Goal: Transaction & Acquisition: Purchase product/service

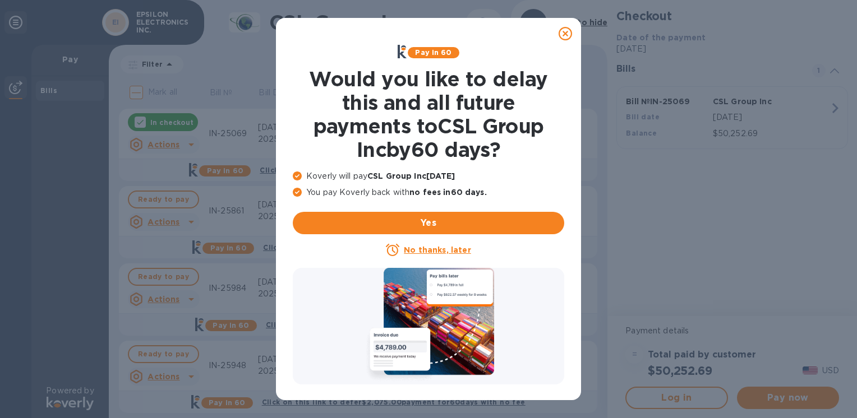
click at [565, 33] on icon at bounding box center [565, 33] width 13 height 13
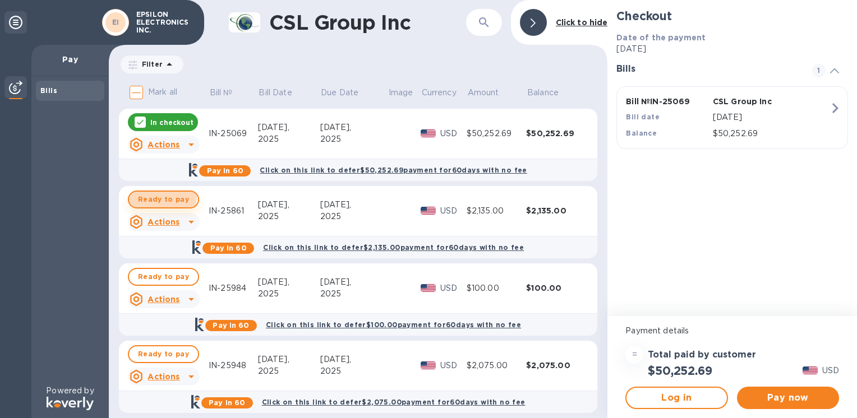
click at [148, 195] on span "Ready to pay" at bounding box center [163, 199] width 51 height 13
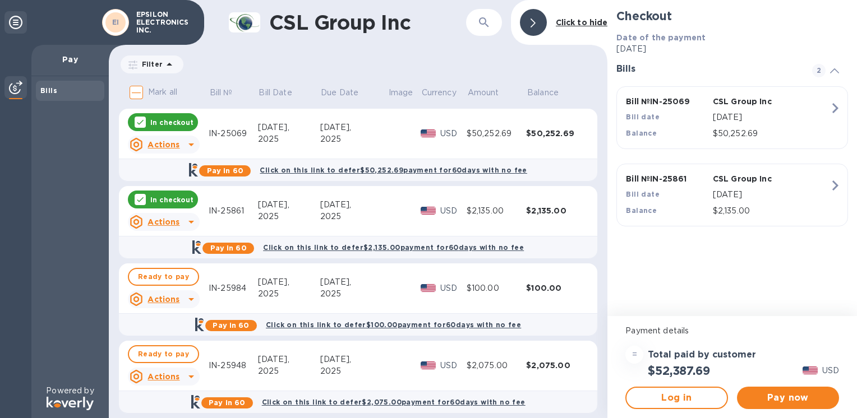
click at [160, 122] on p "In checkout" at bounding box center [171, 123] width 43 height 10
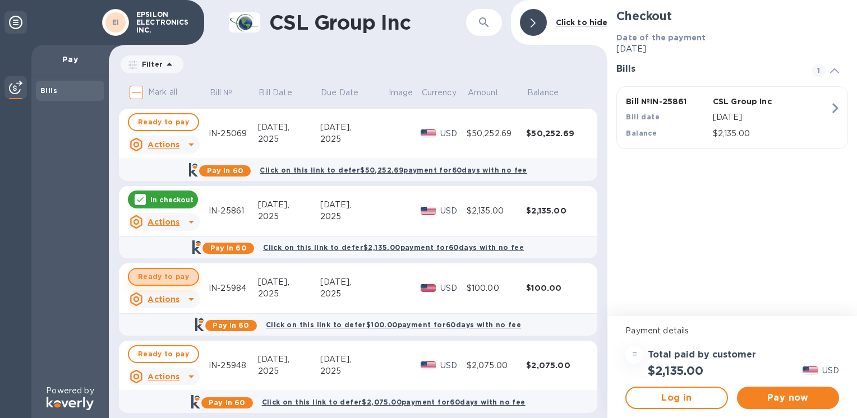
click at [163, 277] on span "Ready to pay" at bounding box center [163, 276] width 51 height 13
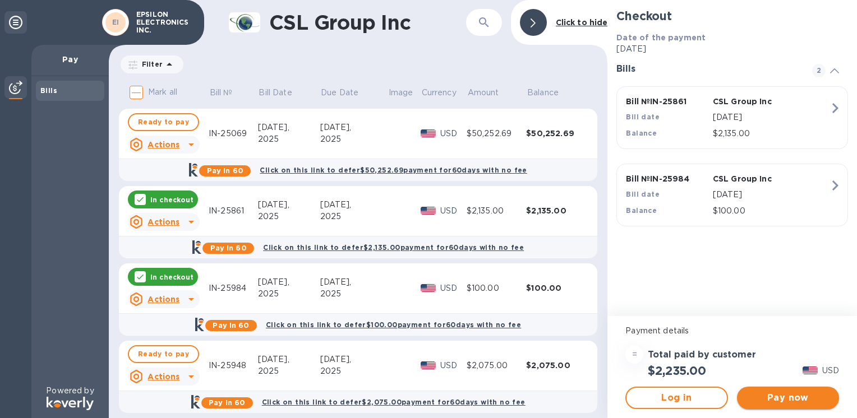
click at [776, 396] on span "Pay now" at bounding box center [788, 397] width 84 height 13
click at [782, 399] on span "Pay now" at bounding box center [788, 397] width 84 height 13
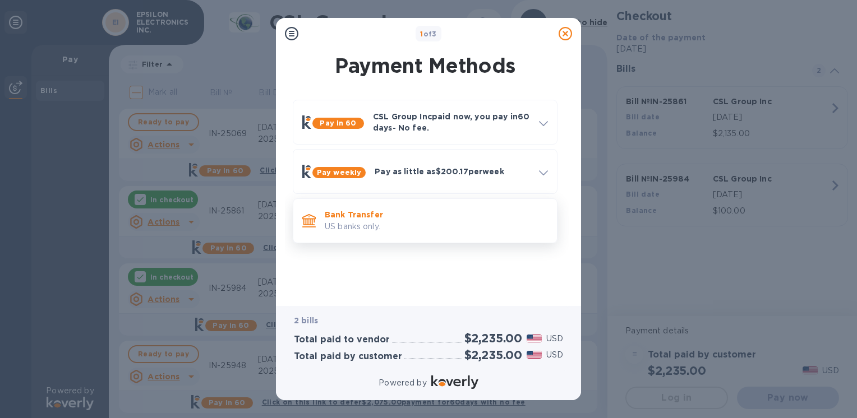
click at [363, 225] on p "US banks only." at bounding box center [436, 227] width 223 height 12
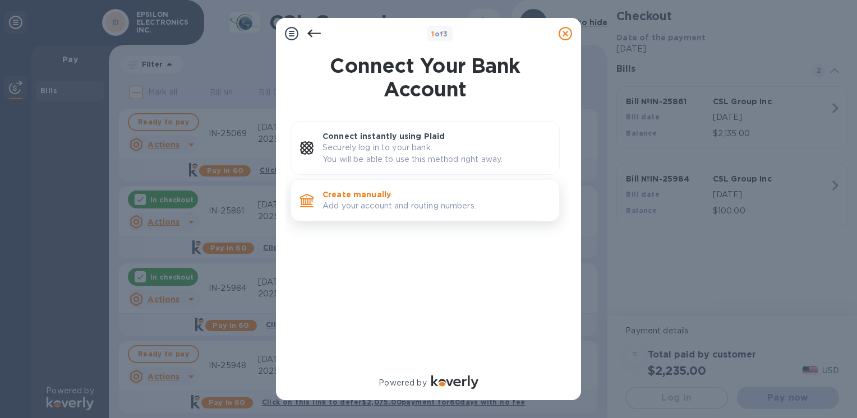
click at [364, 201] on p "Add your account and routing numbers." at bounding box center [436, 206] width 228 height 12
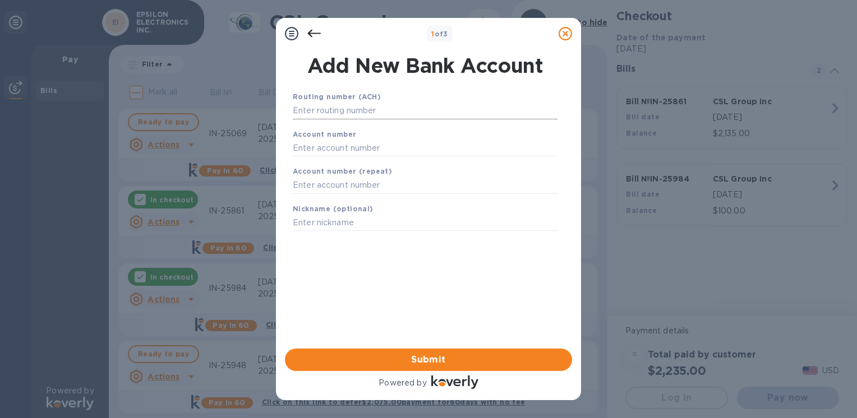
click at [329, 113] on input "text" at bounding box center [425, 111] width 265 height 17
type input "1"
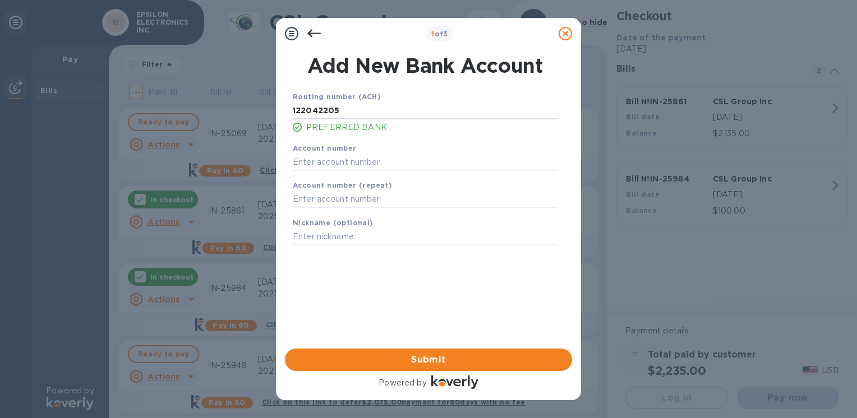
type input "122042205"
click at [328, 164] on input "text" at bounding box center [425, 162] width 265 height 17
type input "004633725"
click at [352, 200] on input "text" at bounding box center [425, 199] width 265 height 17
type input "004633725"
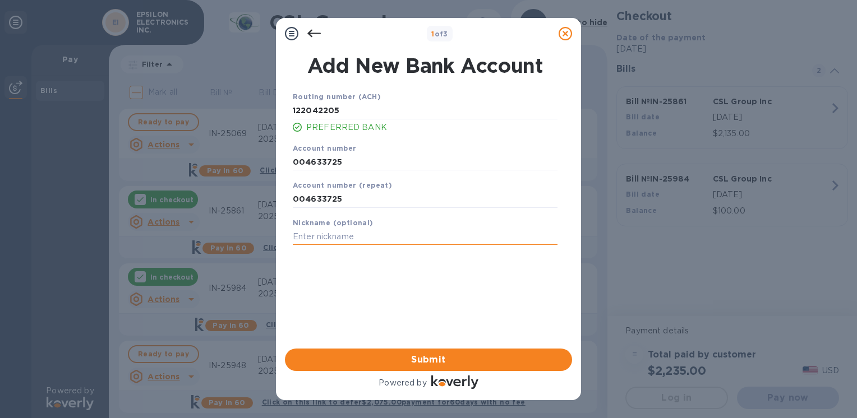
click at [334, 235] on input "text" at bounding box center [425, 237] width 265 height 17
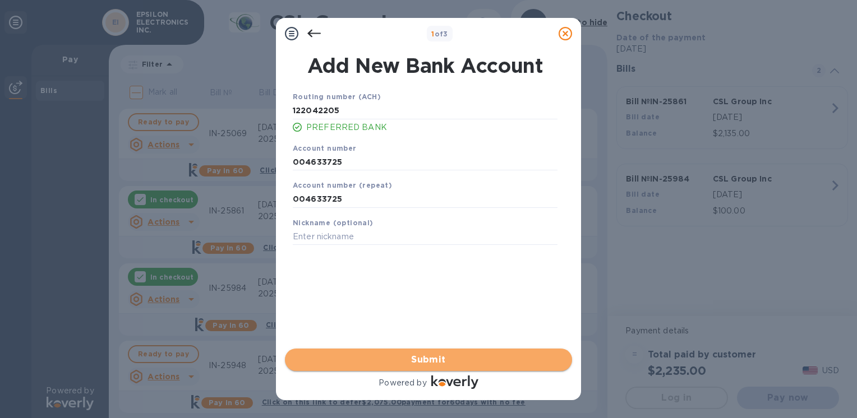
click at [423, 358] on span "Submit" at bounding box center [428, 359] width 269 height 13
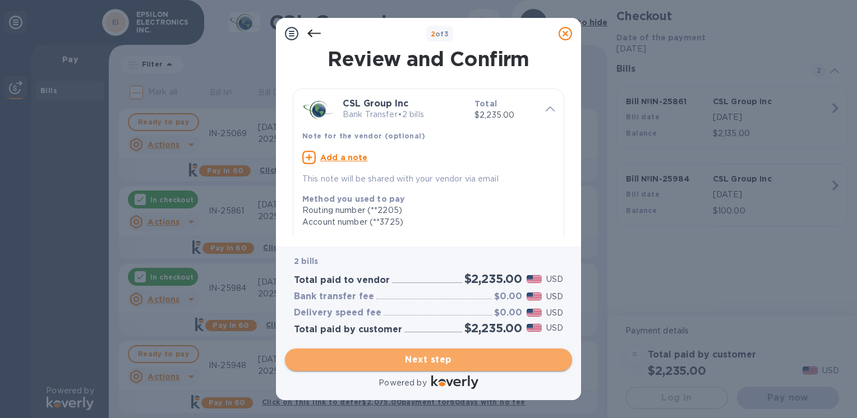
click at [430, 356] on span "Next step" at bounding box center [428, 359] width 269 height 13
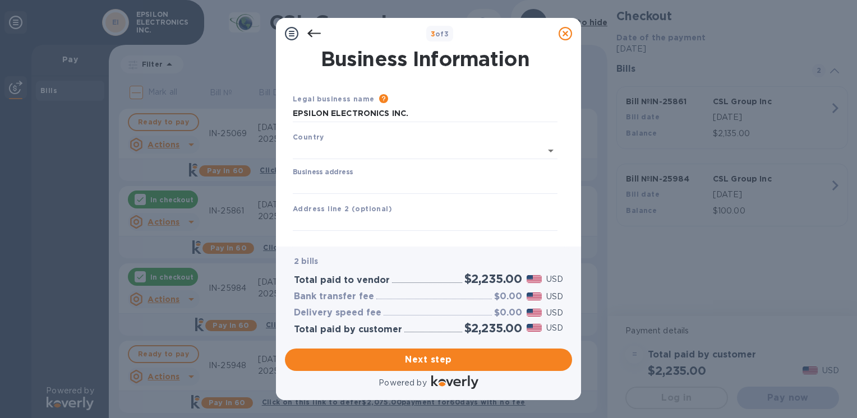
type input "[GEOGRAPHIC_DATA]"
click at [326, 178] on input "Business address" at bounding box center [425, 183] width 265 height 17
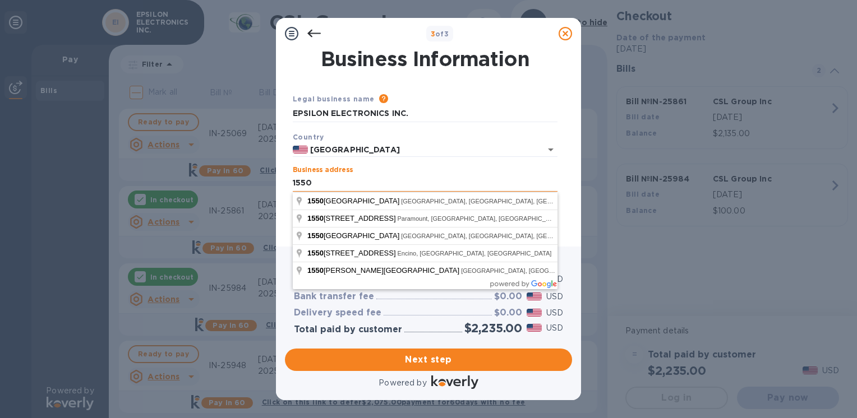
type input "[STREET_ADDRESS]"
click at [370, 167] on div "Business address [STREET_ADDRESS]" at bounding box center [425, 179] width 265 height 26
click at [322, 187] on input "[STREET_ADDRESS]" at bounding box center [425, 183] width 265 height 17
click at [386, 168] on div "Business address [STREET_ADDRESS]" at bounding box center [425, 179] width 265 height 26
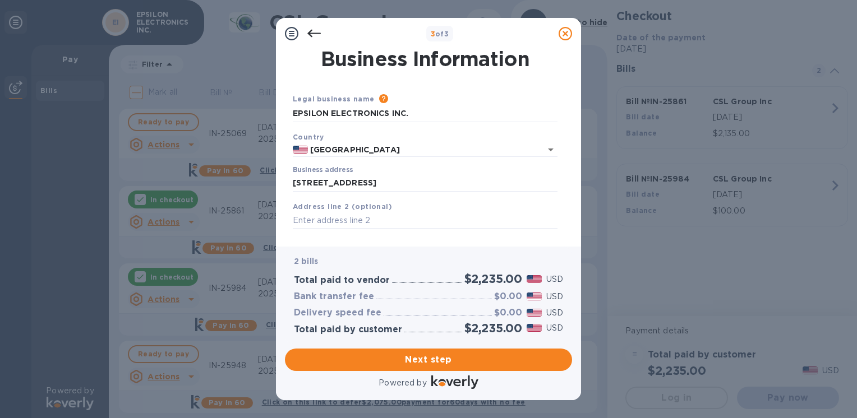
scroll to position [112, 0]
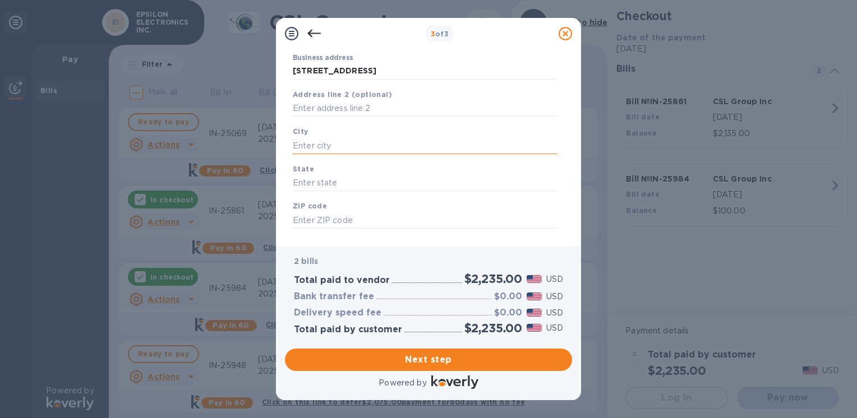
click at [310, 151] on input "text" at bounding box center [425, 145] width 265 height 17
type input "m"
type input "Montebello"
click at [334, 190] on input "text" at bounding box center [425, 183] width 265 height 17
drag, startPoint x: 320, startPoint y: 185, endPoint x: 288, endPoint y: 185, distance: 32.5
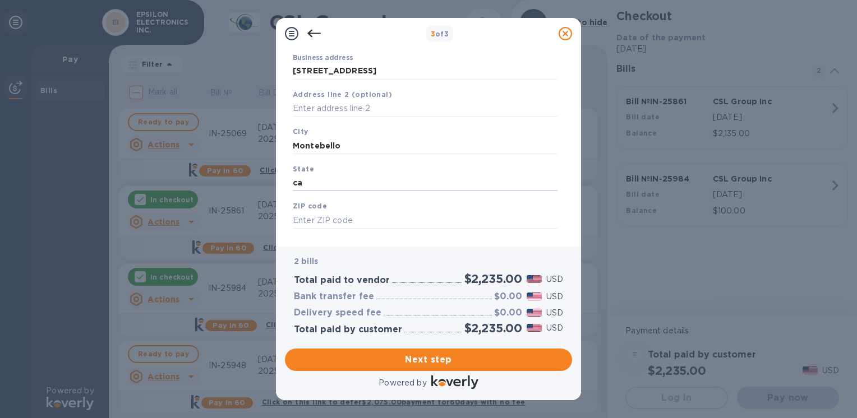
click at [288, 185] on div "State [US_STATE]" at bounding box center [425, 178] width 274 height 38
type input "CA"
click at [313, 219] on input "text" at bounding box center [425, 220] width 265 height 17
type input "90640"
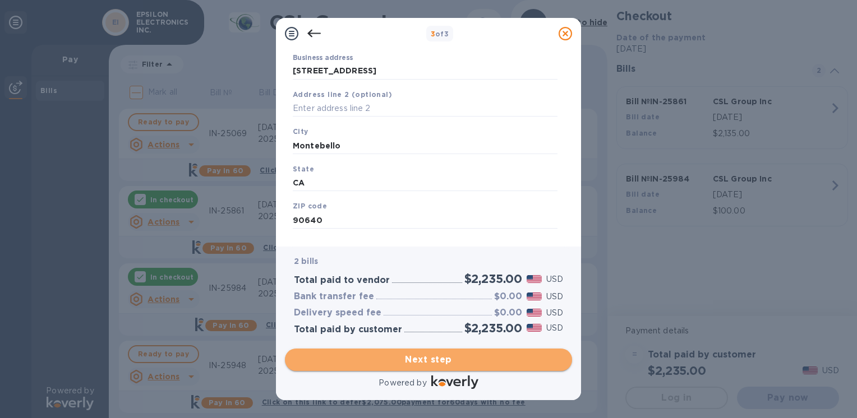
click at [415, 358] on span "Next step" at bounding box center [428, 359] width 269 height 13
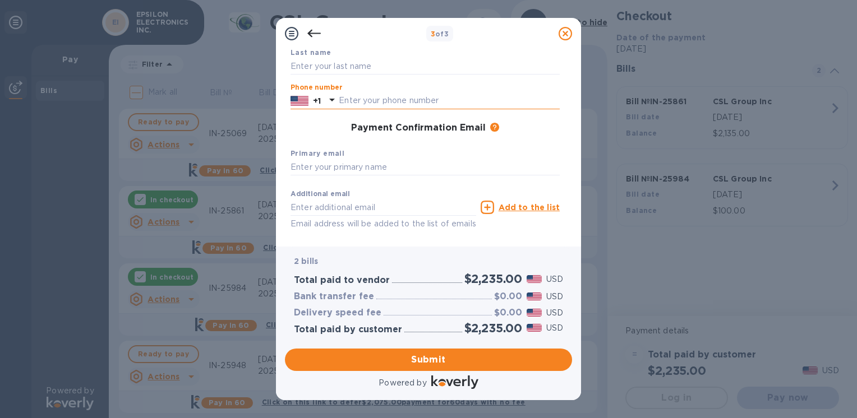
click at [363, 102] on input "text" at bounding box center [449, 101] width 221 height 17
type input "3237223333"
click at [458, 356] on span "Submit" at bounding box center [428, 359] width 269 height 13
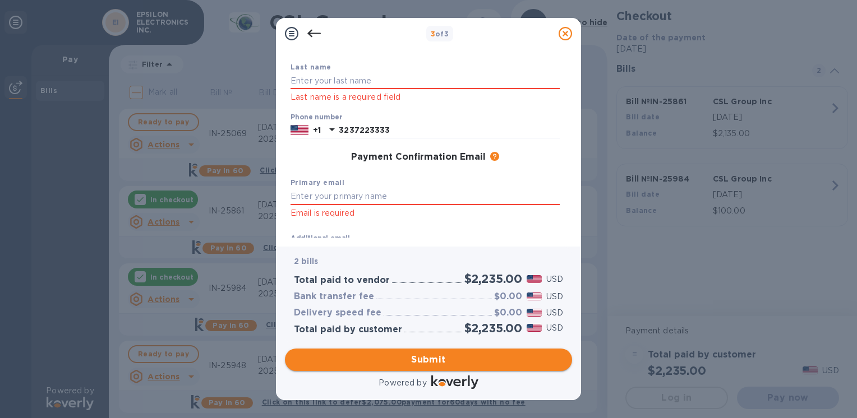
scroll to position [127, 0]
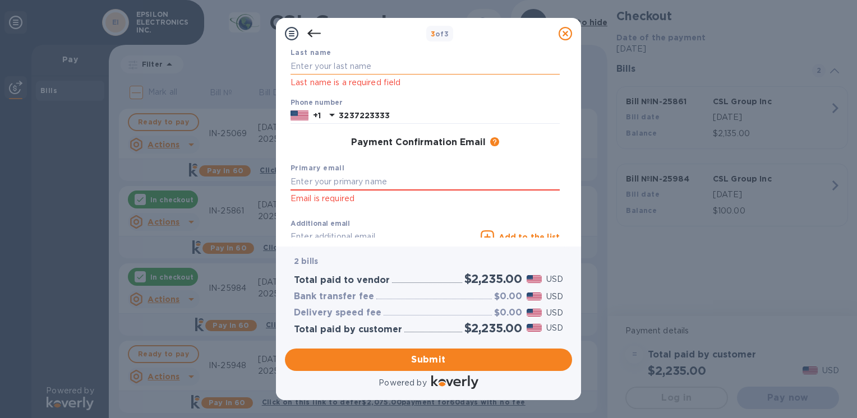
click at [329, 68] on input "text" at bounding box center [424, 66] width 269 height 17
drag, startPoint x: 330, startPoint y: 66, endPoint x: 275, endPoint y: 64, distance: 54.4
click at [279, 66] on div "Payment Contact Information First name First name is a required field Last name…" at bounding box center [428, 147] width 305 height 197
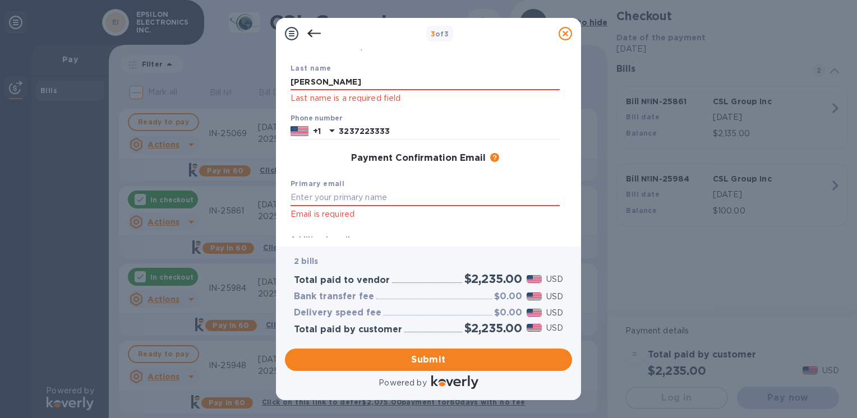
scroll to position [71, 0]
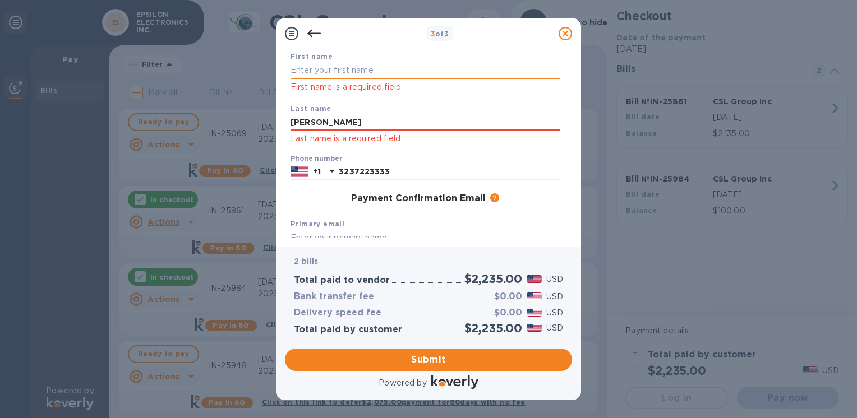
type input "[PERSON_NAME]"
click at [308, 68] on input "text" at bounding box center [424, 70] width 269 height 17
type input "[PERSON_NAME]"
click at [294, 192] on div "Payment Confirmation Email The added email addresses will be used to send the p…" at bounding box center [425, 199] width 278 height 20
click at [356, 168] on input "3237223333" at bounding box center [449, 172] width 221 height 17
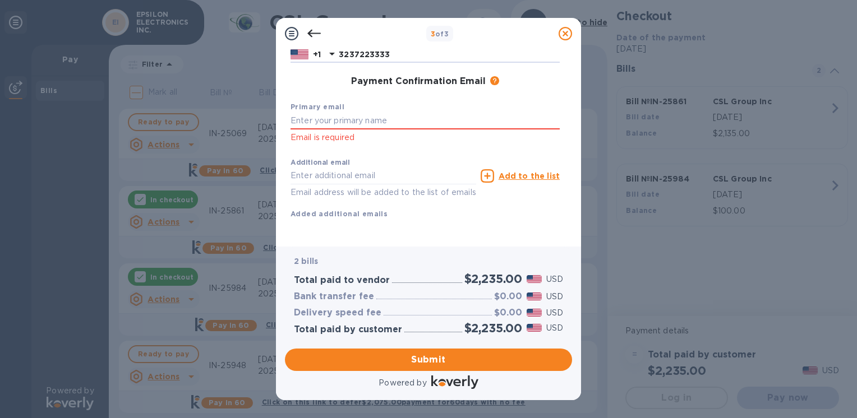
scroll to position [201, 0]
click at [329, 211] on div "Additional email Email address will be added to the list of emails Add to the l…" at bounding box center [425, 187] width 278 height 76
drag, startPoint x: 382, startPoint y: 353, endPoint x: 378, endPoint y: 358, distance: 6.3
click at [380, 357] on button "Submit" at bounding box center [428, 360] width 287 height 22
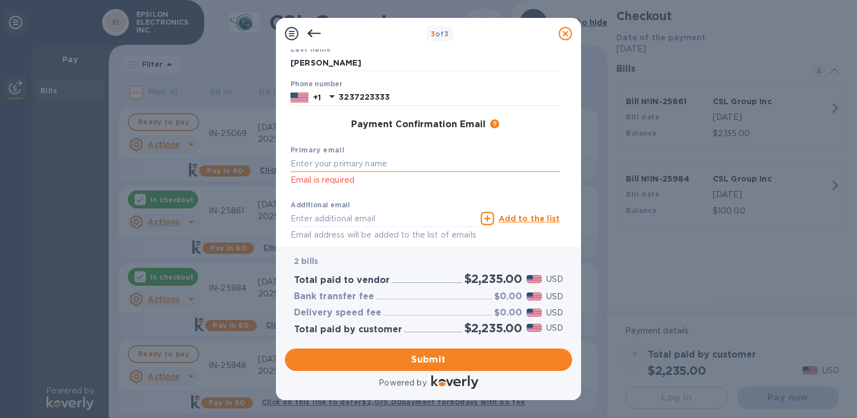
click at [326, 163] on input "text" at bounding box center [424, 164] width 269 height 17
type input "[PERSON_NAME][EMAIL_ADDRESS][DOMAIN_NAME]"
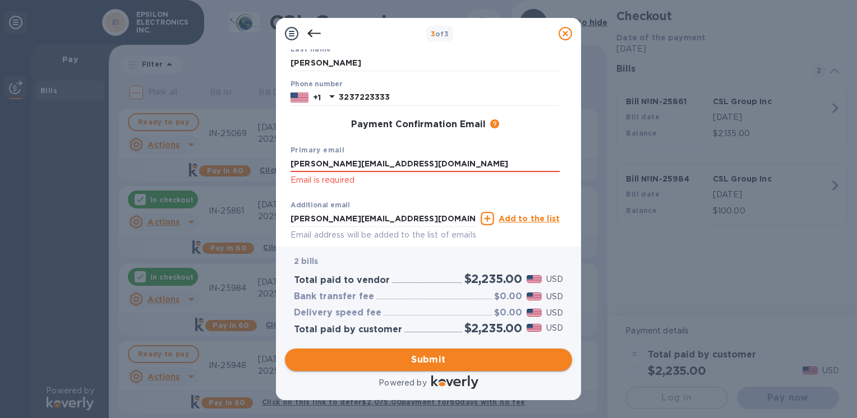
click at [425, 358] on span "Submit" at bounding box center [428, 359] width 269 height 13
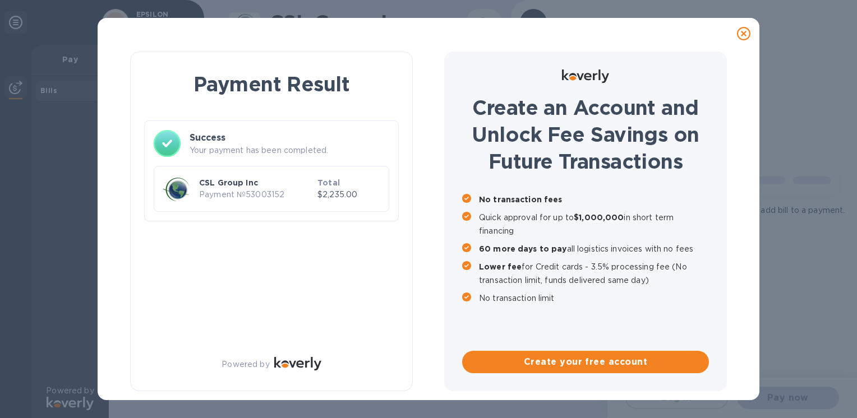
scroll to position [0, 0]
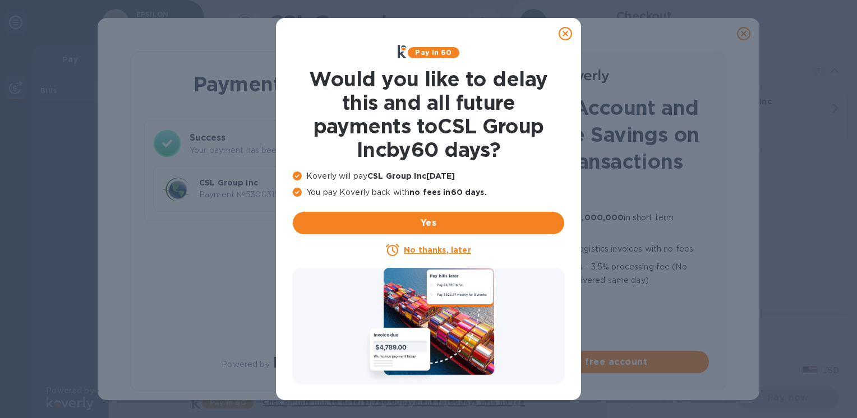
click at [568, 33] on icon at bounding box center [565, 33] width 13 height 13
